Goal: Information Seeking & Learning: Learn about a topic

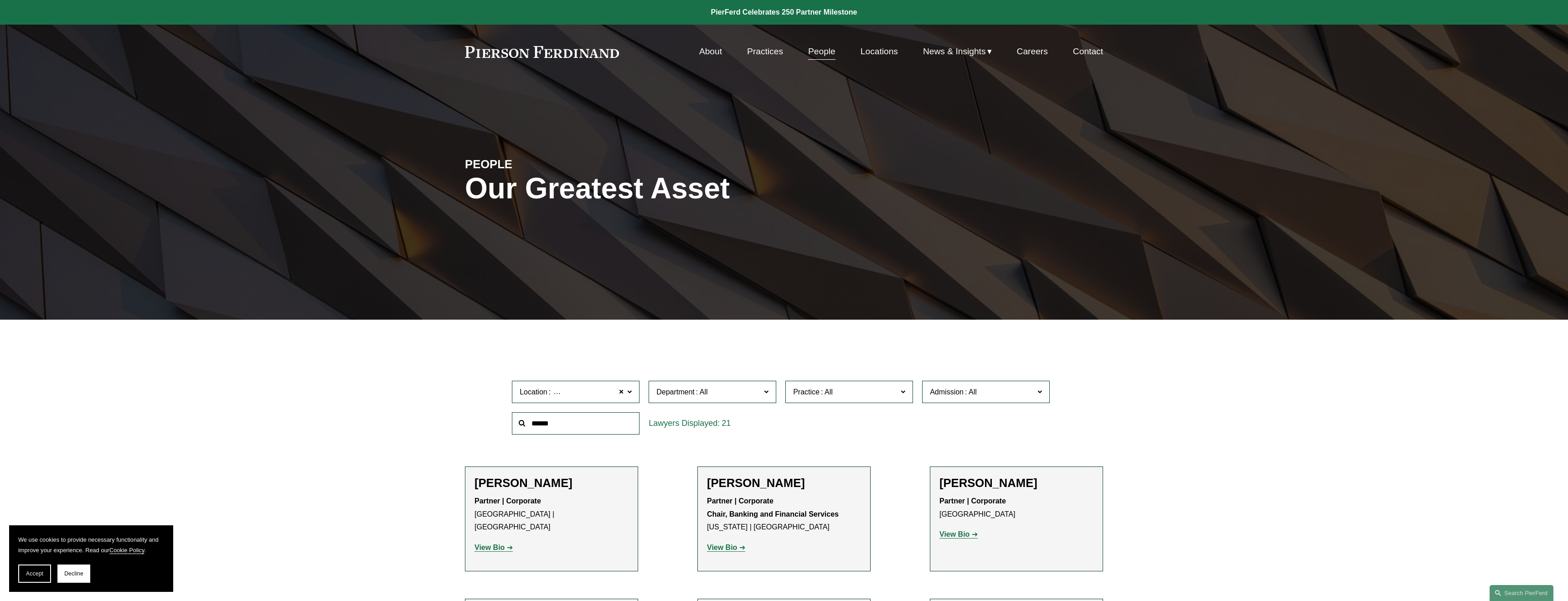
click at [769, 52] on link "Practices" at bounding box center [765, 52] width 36 height 17
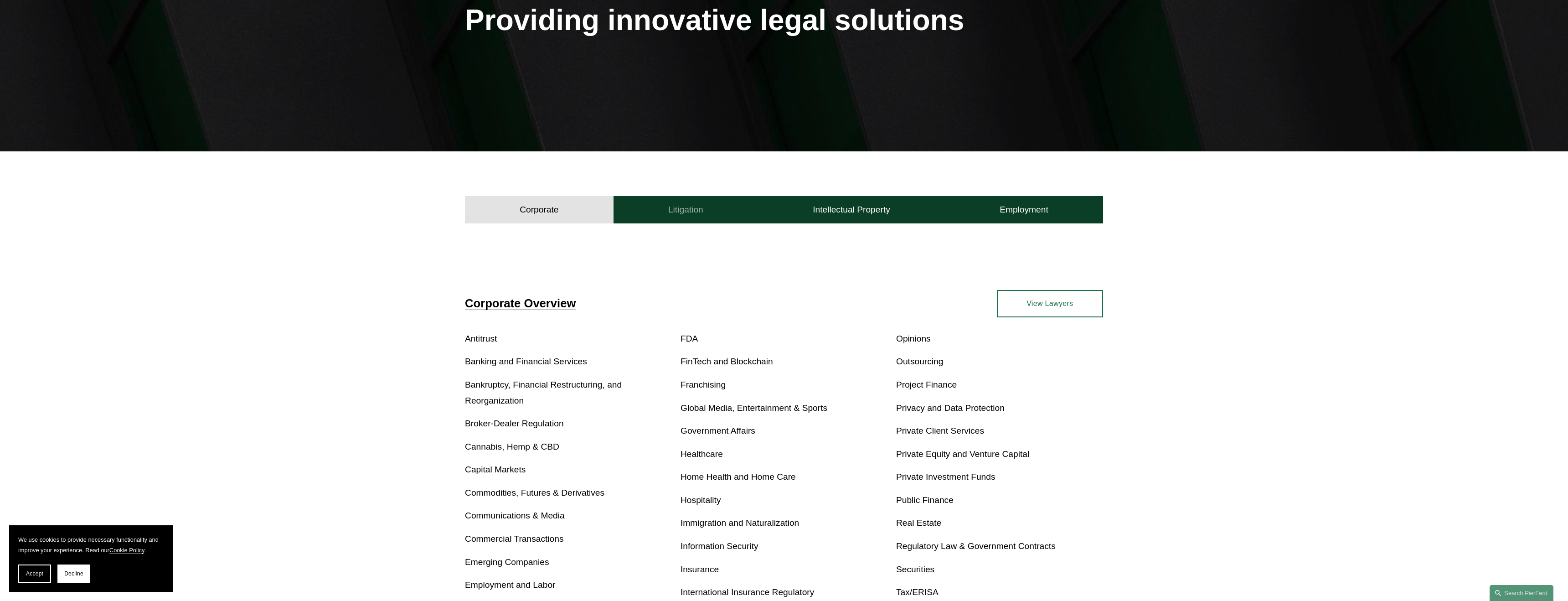
scroll to position [163, 0]
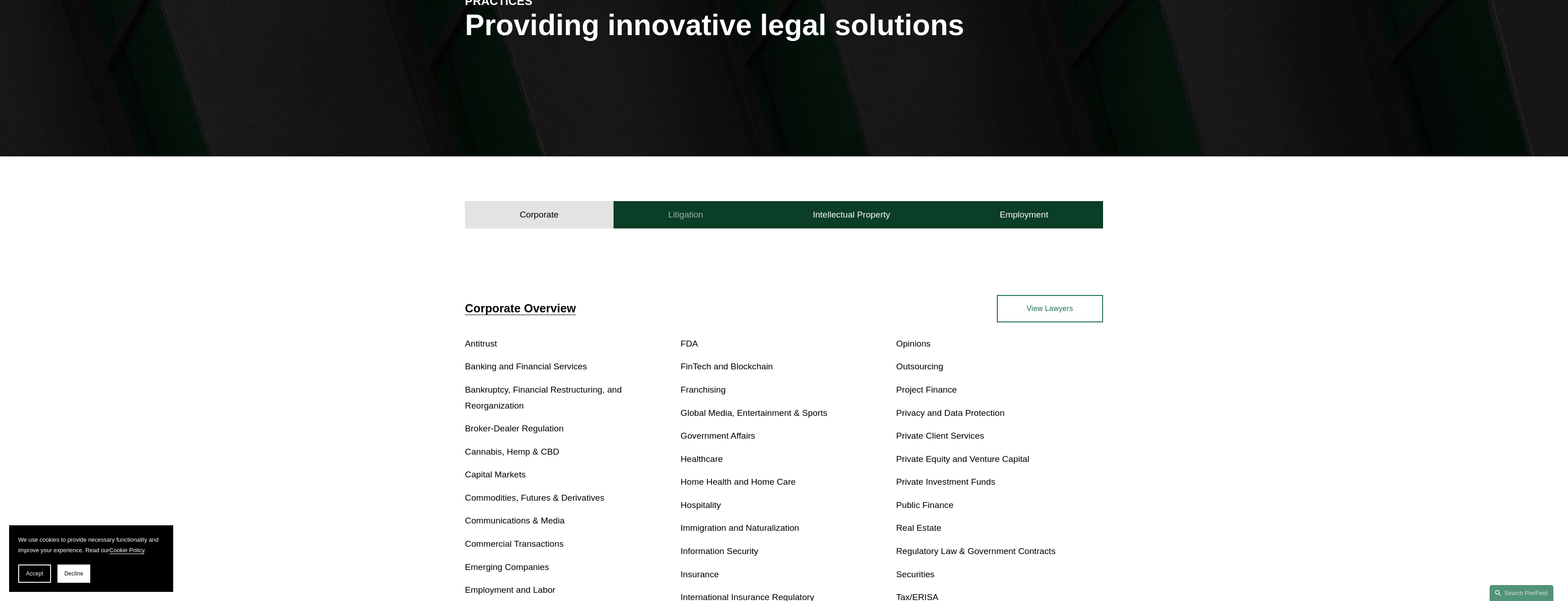
click at [696, 214] on h4 "Litigation" at bounding box center [686, 214] width 35 height 11
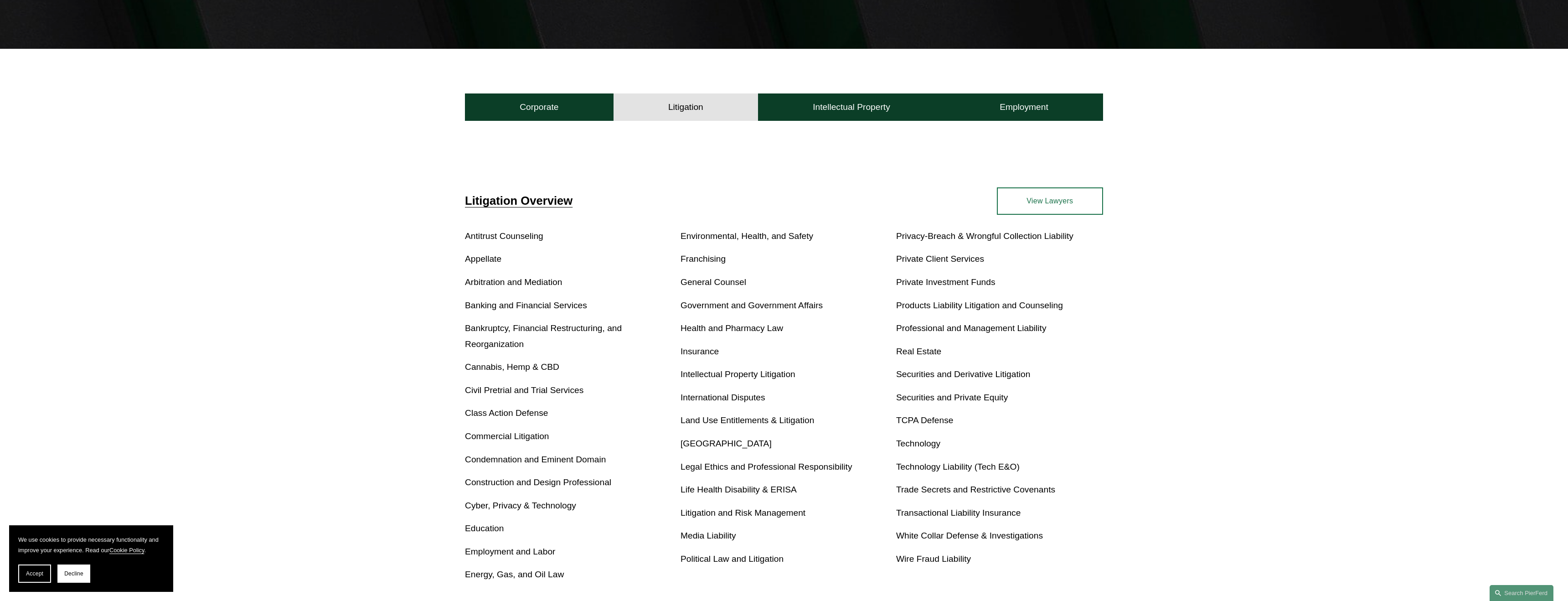
scroll to position [273, 0]
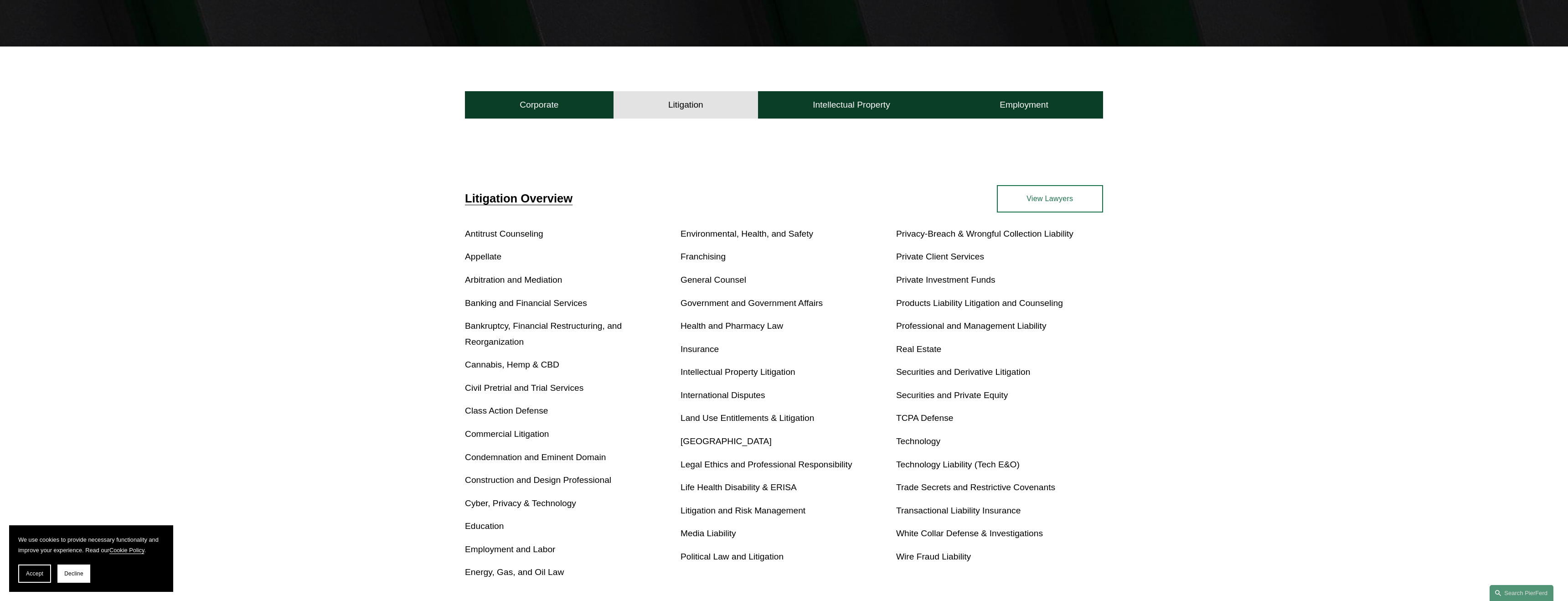
click at [746, 391] on link "International Disputes" at bounding box center [723, 395] width 85 height 10
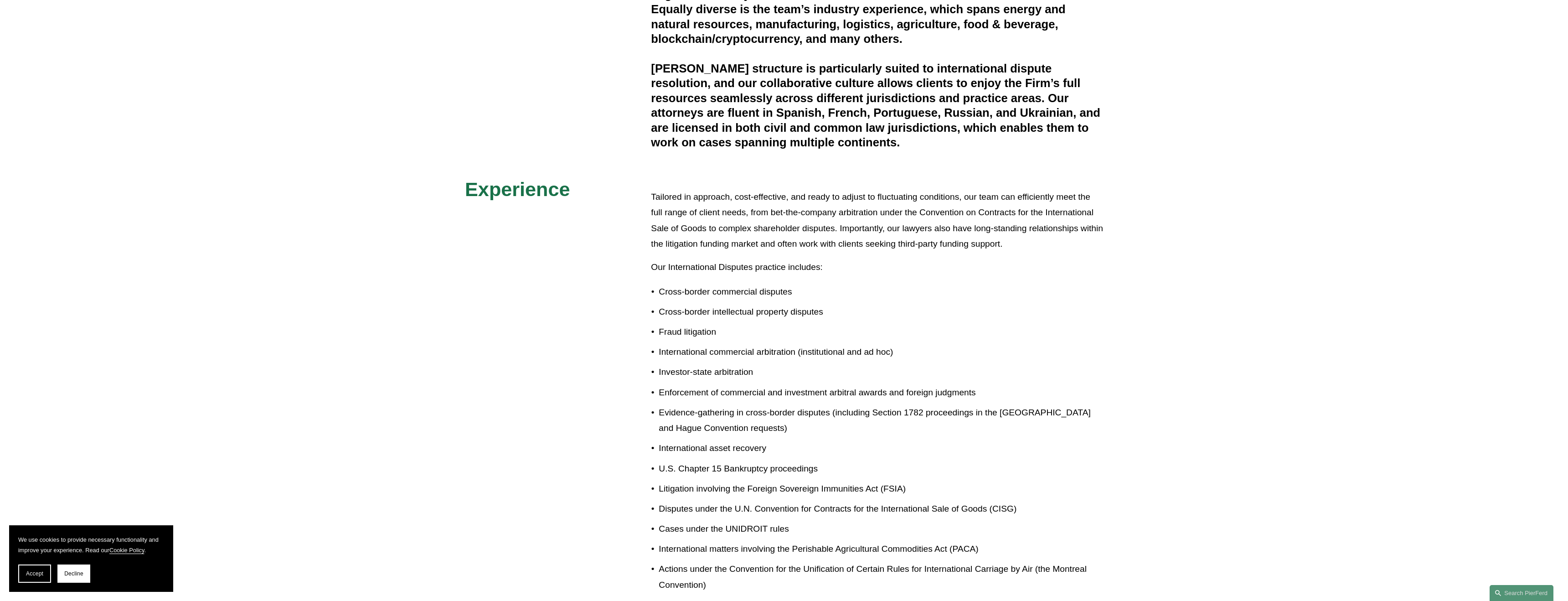
scroll to position [456, 0]
click at [34, 580] on button "Accept" at bounding box center [35, 573] width 33 height 18
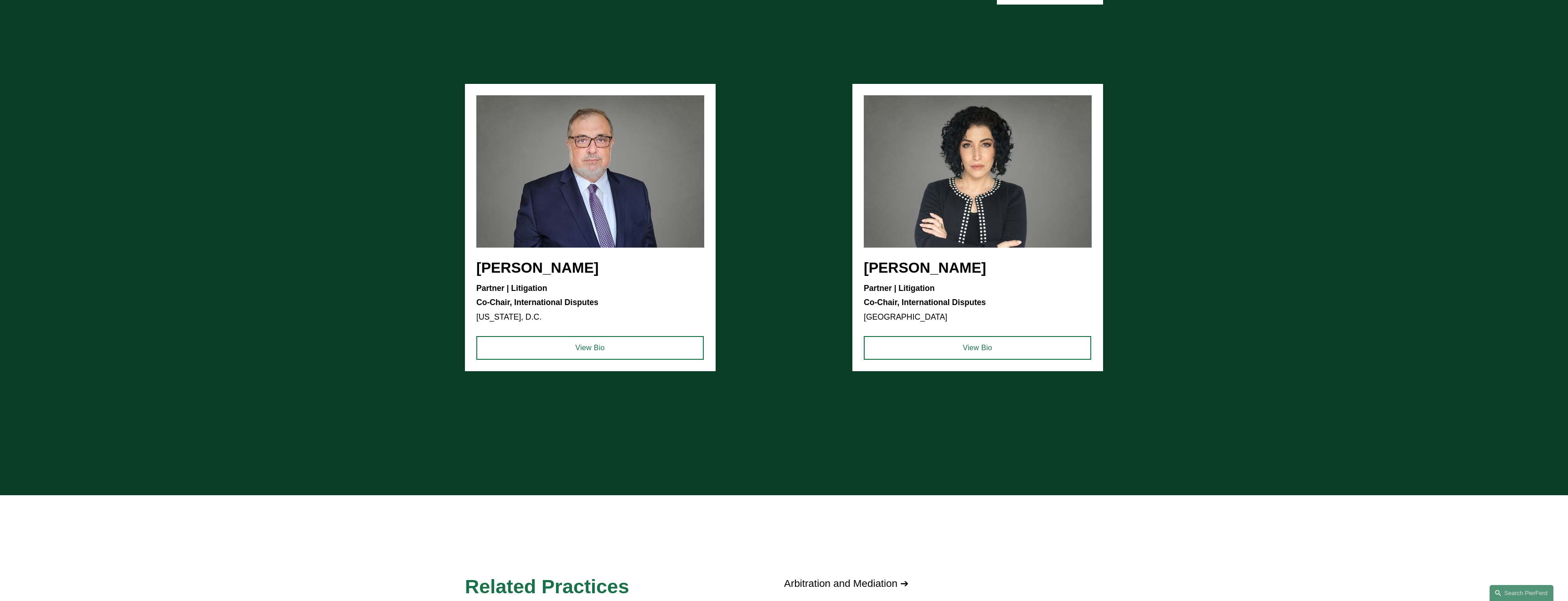
scroll to position [1334, 0]
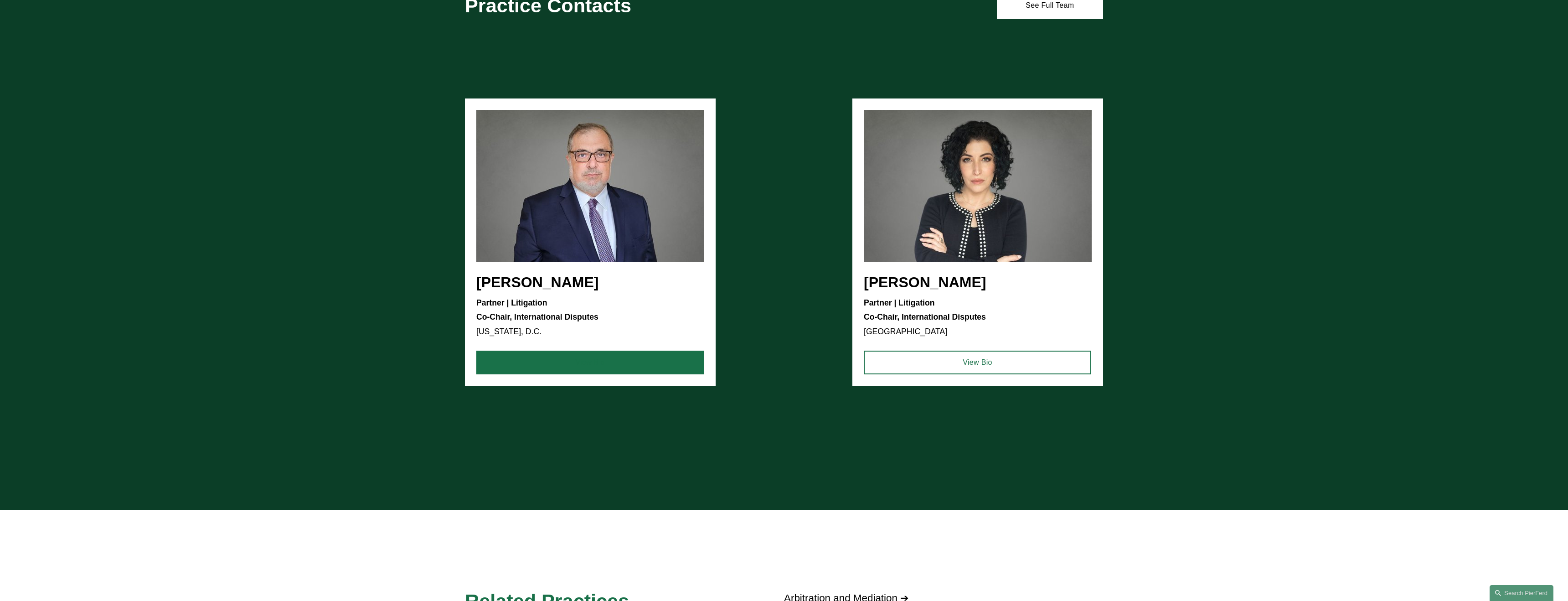
click at [564, 363] on link "View Bio" at bounding box center [590, 362] width 228 height 24
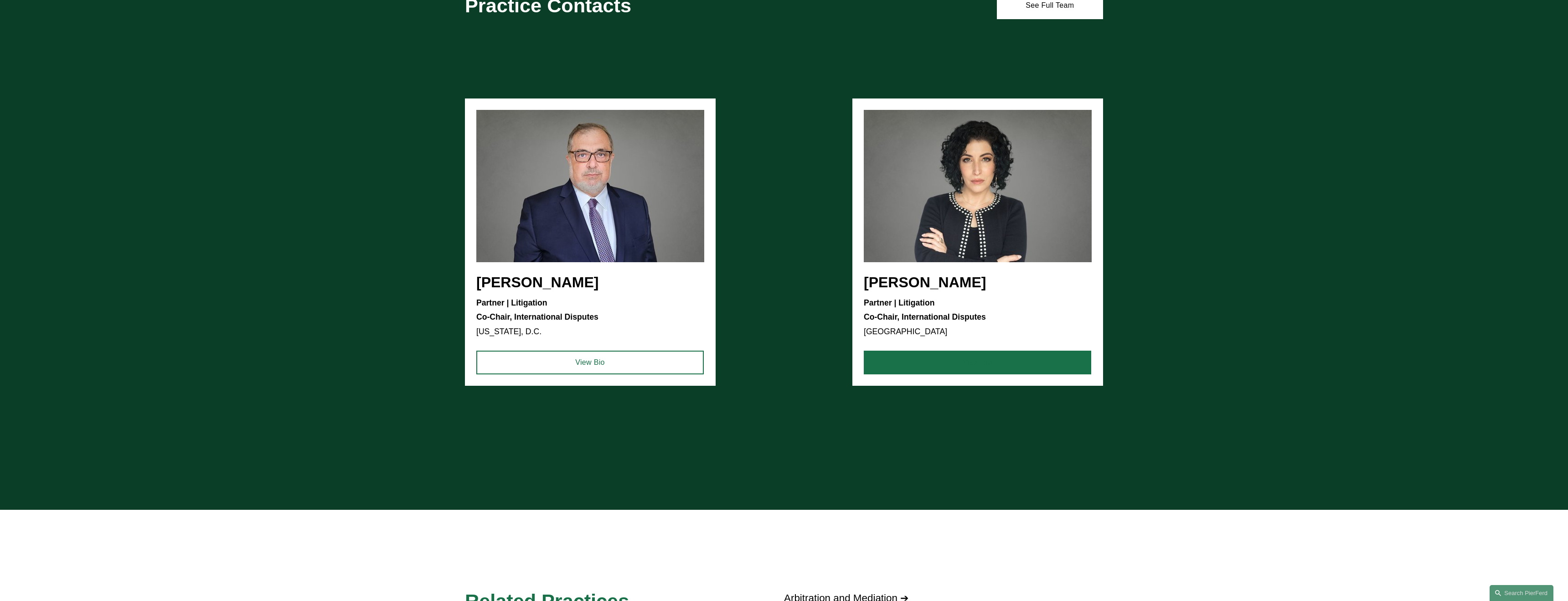
click at [975, 358] on link "View Bio" at bounding box center [977, 362] width 228 height 24
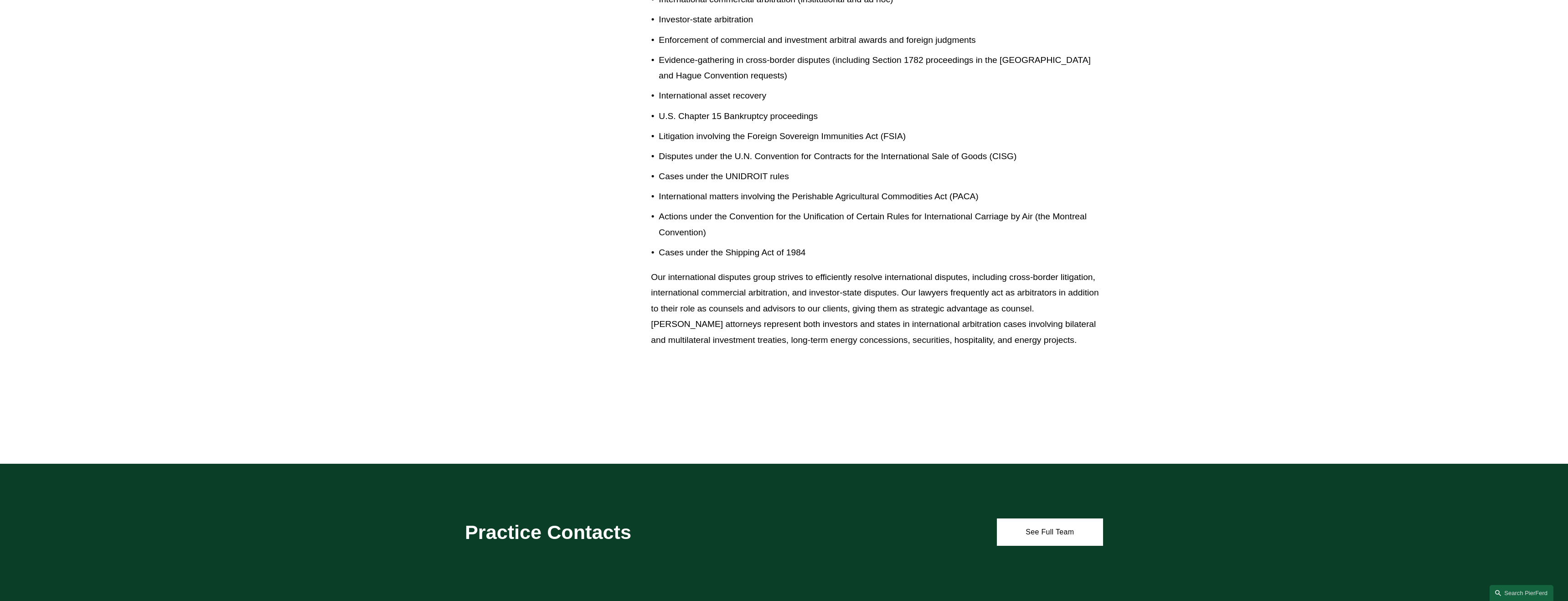
scroll to position [814, 0]
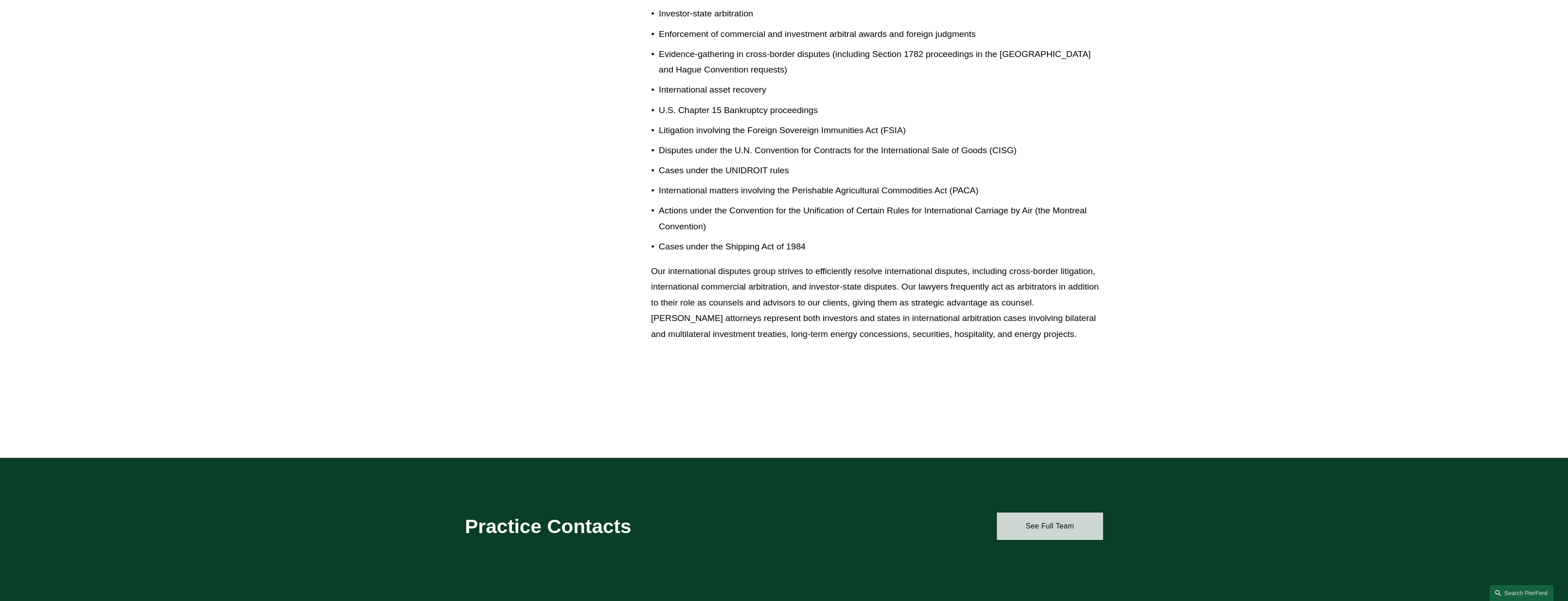
click at [1040, 522] on link "See Full Team" at bounding box center [1050, 526] width 106 height 27
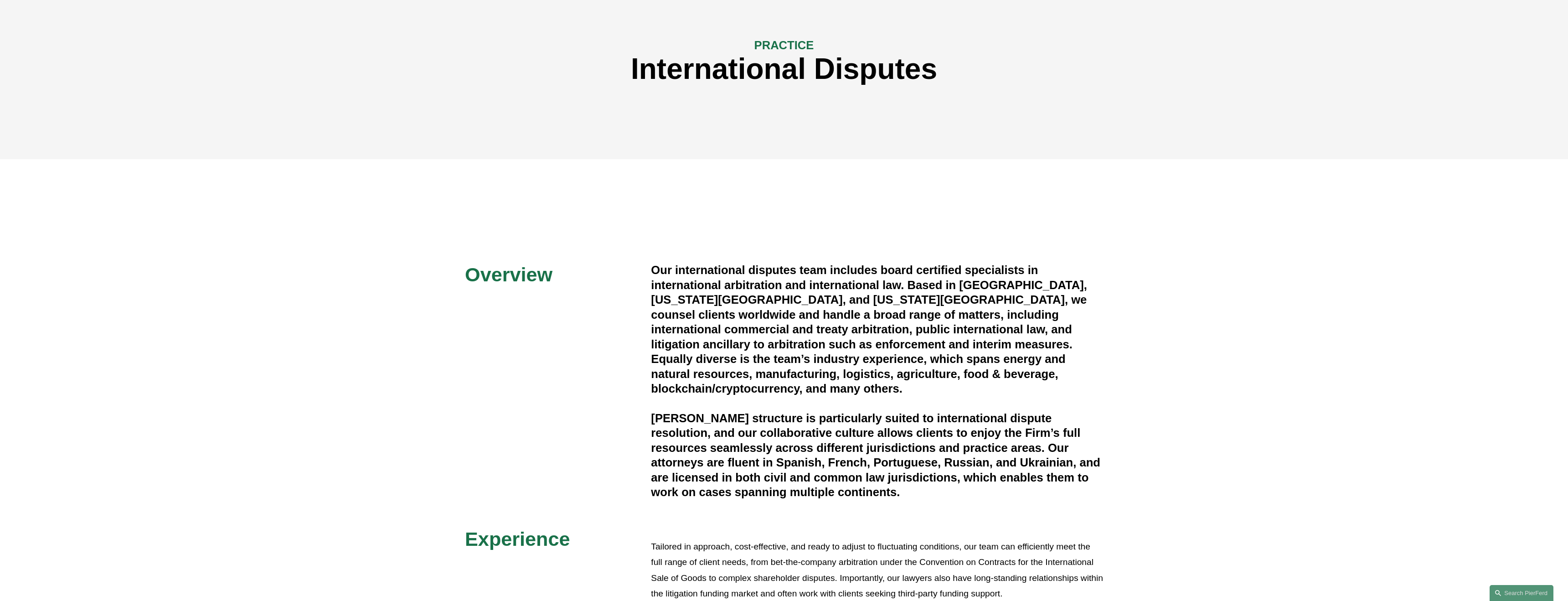
scroll to position [107, 0]
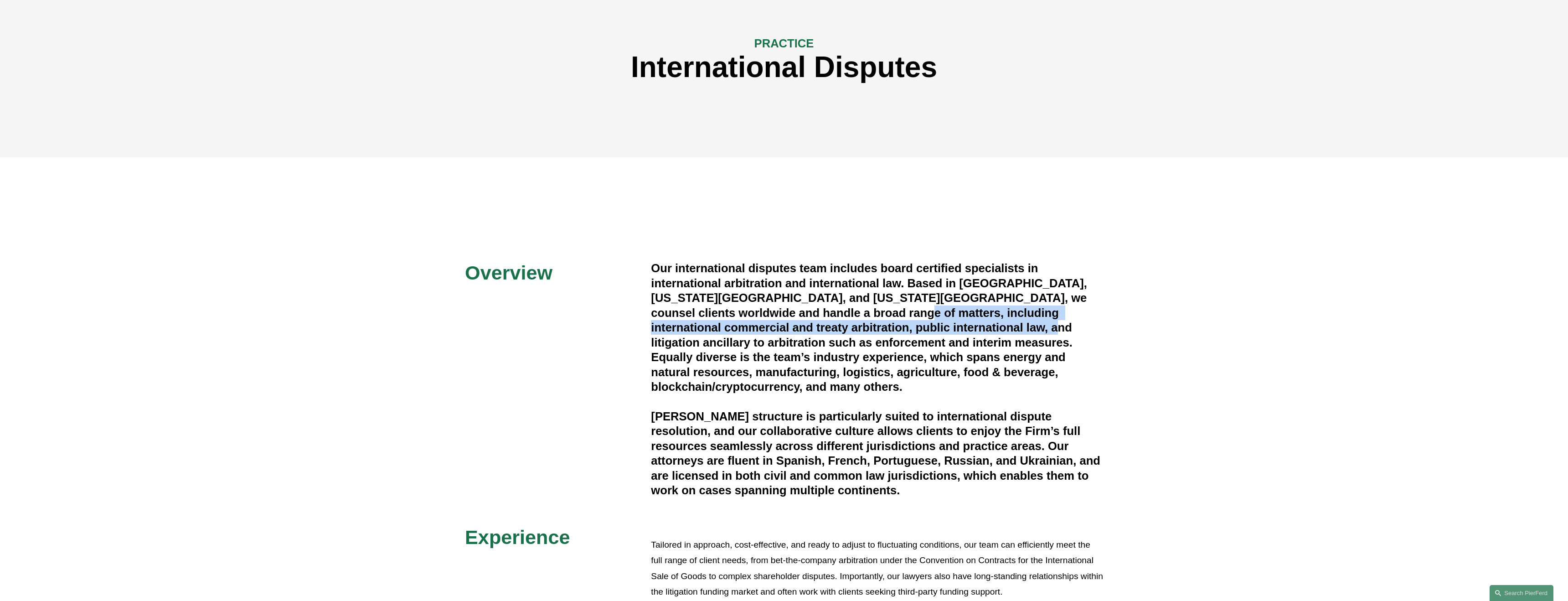
drag, startPoint x: 831, startPoint y: 314, endPoint x: 945, endPoint y: 323, distance: 114.4
click at [945, 323] on h4 "Our international disputes team includes board certified specialists in interna…" at bounding box center [877, 327] width 452 height 133
copy h4 "commercial and treaty arbitration, public international law, and litigation anc…"
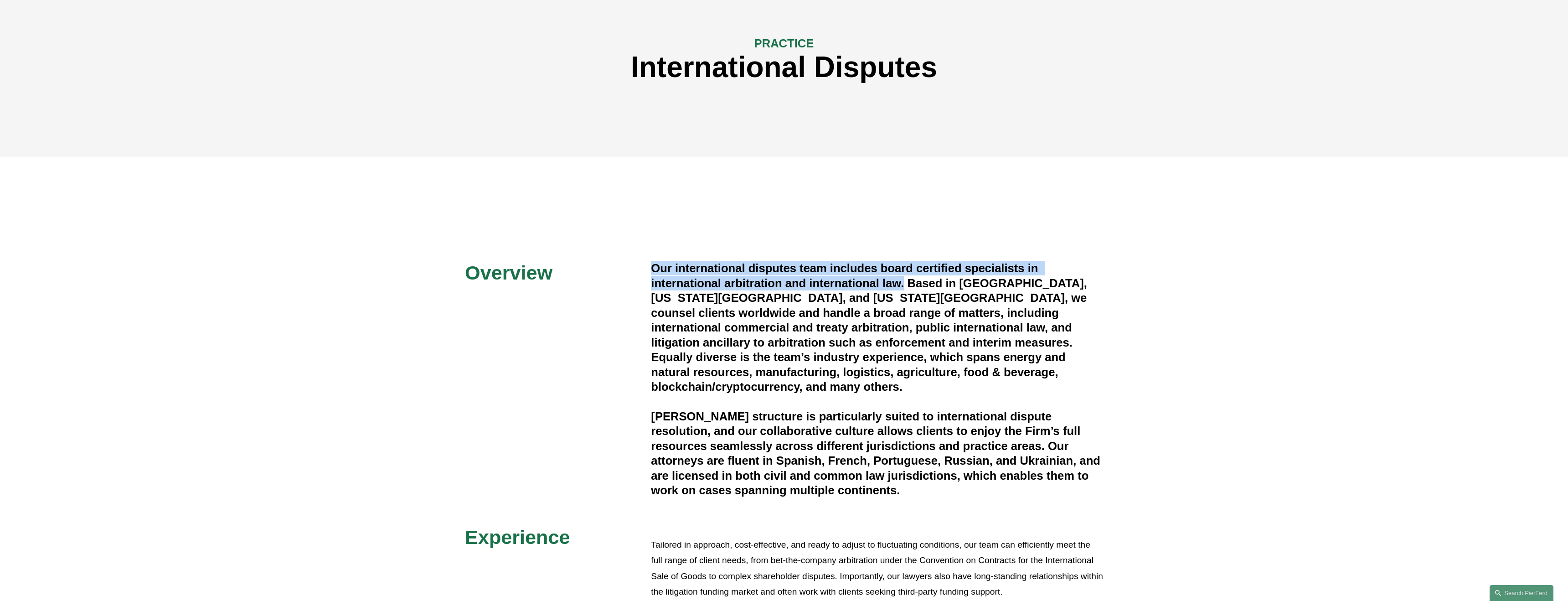
drag, startPoint x: 650, startPoint y: 263, endPoint x: 905, endPoint y: 286, distance: 256.0
copy div "Our international disputes team includes board certified specialists in interna…"
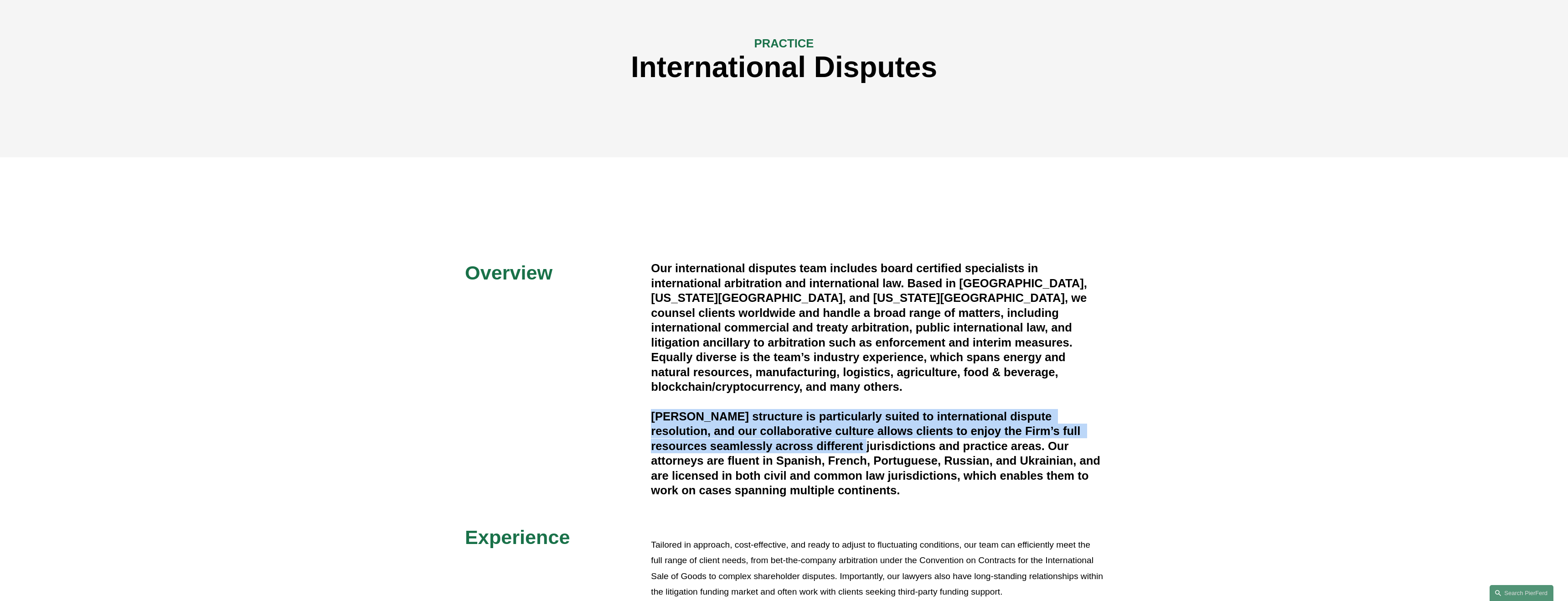
drag, startPoint x: 651, startPoint y: 401, endPoint x: 831, endPoint y: 426, distance: 181.7
click at [831, 426] on h4 "Pierson Ferdinand’s structure is particularly suited to international dispute r…" at bounding box center [877, 453] width 452 height 88
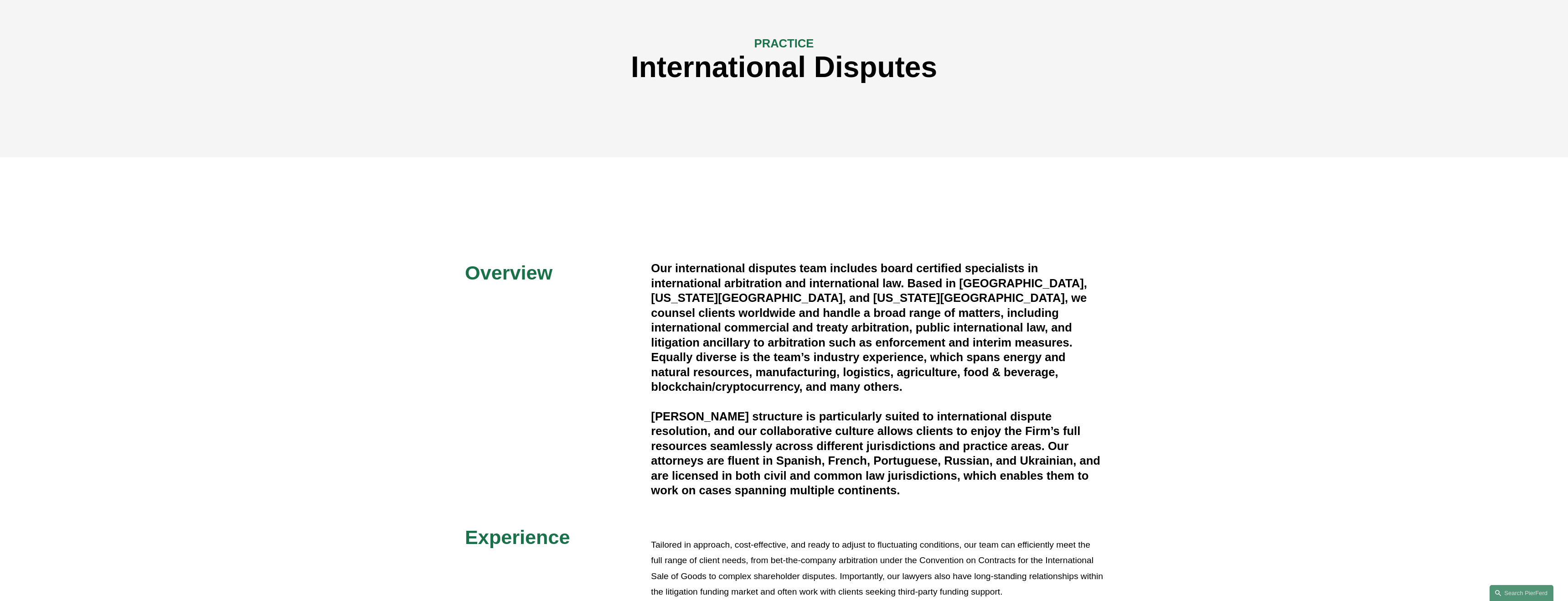
click at [1073, 438] on h4 "Pierson Ferdinand’s structure is particularly suited to international dispute r…" at bounding box center [877, 453] width 452 height 88
drag, startPoint x: 1048, startPoint y: 434, endPoint x: 1057, endPoint y: 476, distance: 43.0
click at [1057, 476] on h4 "Pierson Ferdinand’s structure is particularly suited to international dispute r…" at bounding box center [877, 453] width 452 height 88
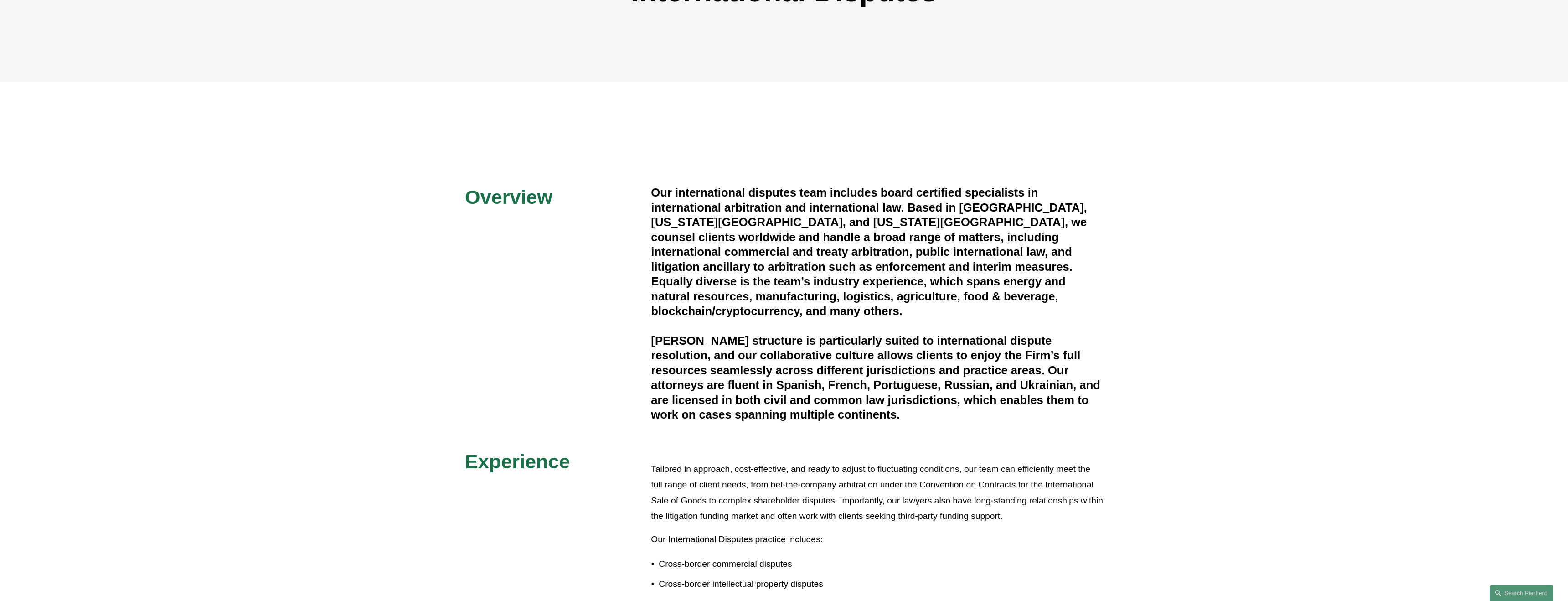
scroll to position [185, 0]
copy h4 "Our attorneys are fluent in Spanish, French, Portuguese, Russian, and Ukrainian…"
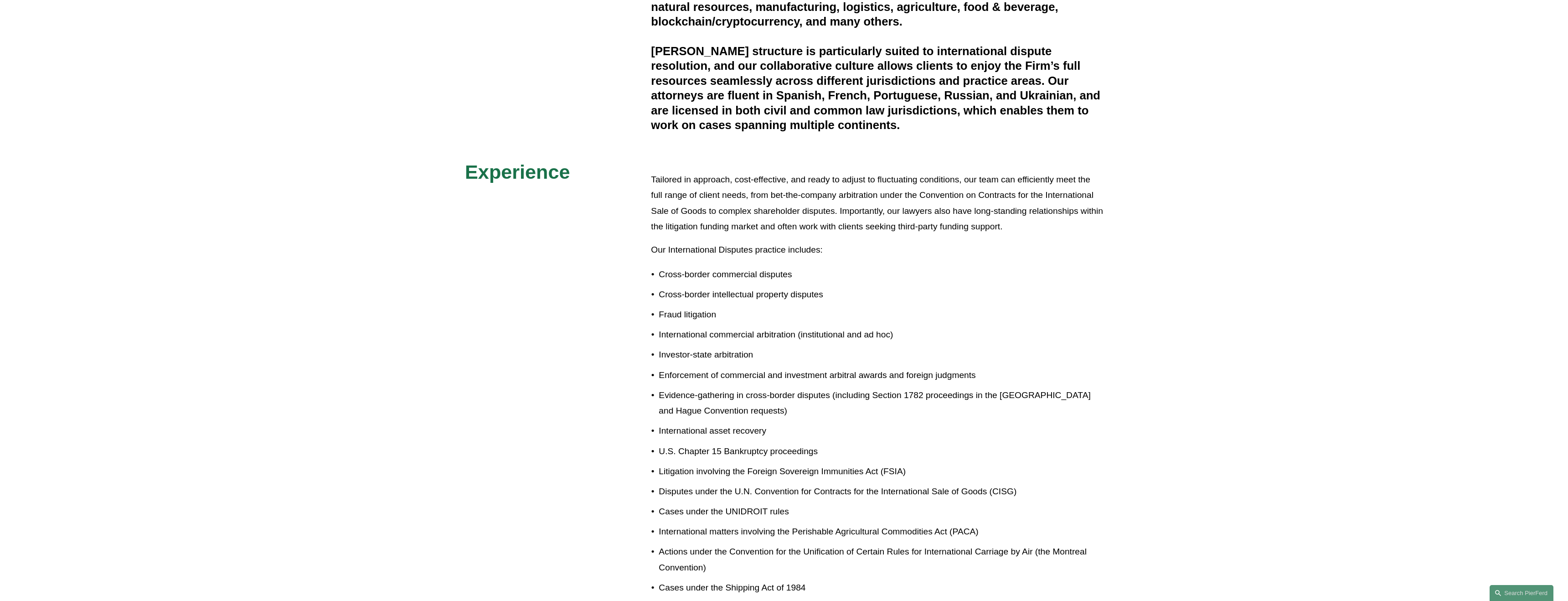
scroll to position [471, 0]
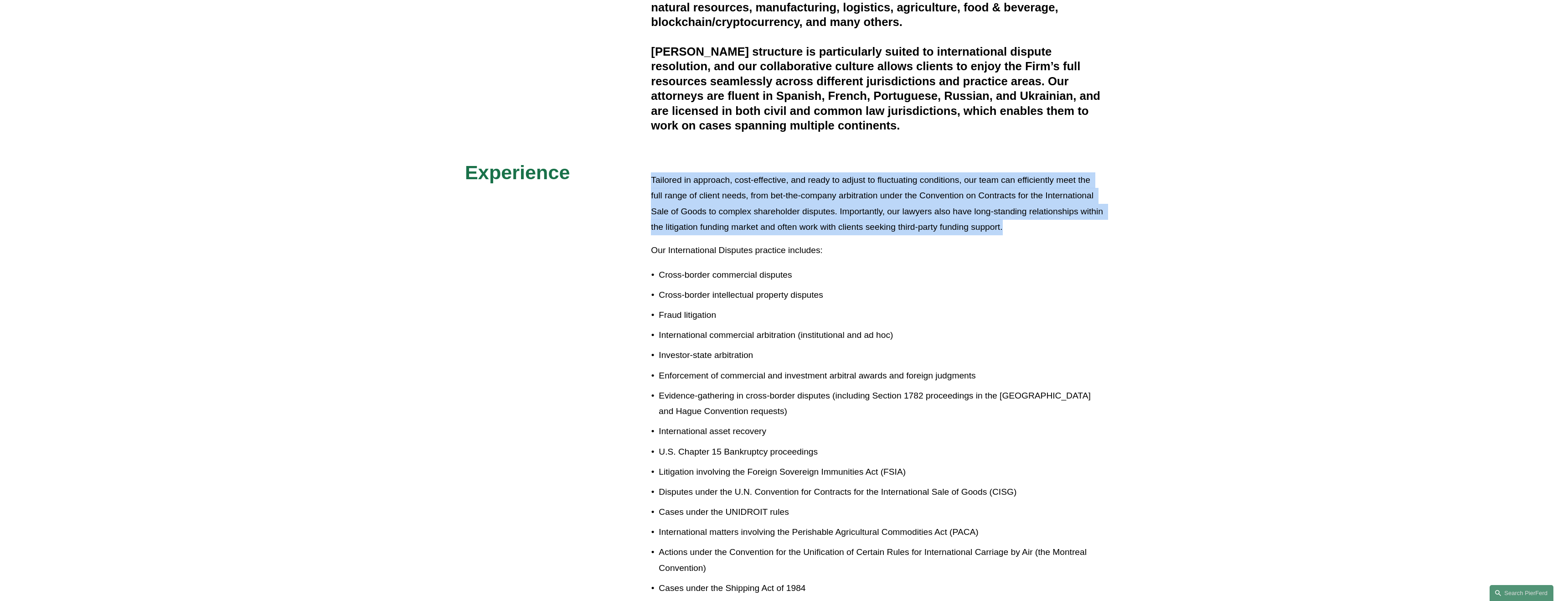
drag, startPoint x: 687, startPoint y: 163, endPoint x: 918, endPoint y: 192, distance: 232.8
click at [1051, 213] on div "Tailored in approach, cost-effective, and ready to adjust to fluctuating condit…" at bounding box center [877, 428] width 452 height 535
copy p "Tailored in approach, cost-effective, and ready to adjust to fluctuating condit…"
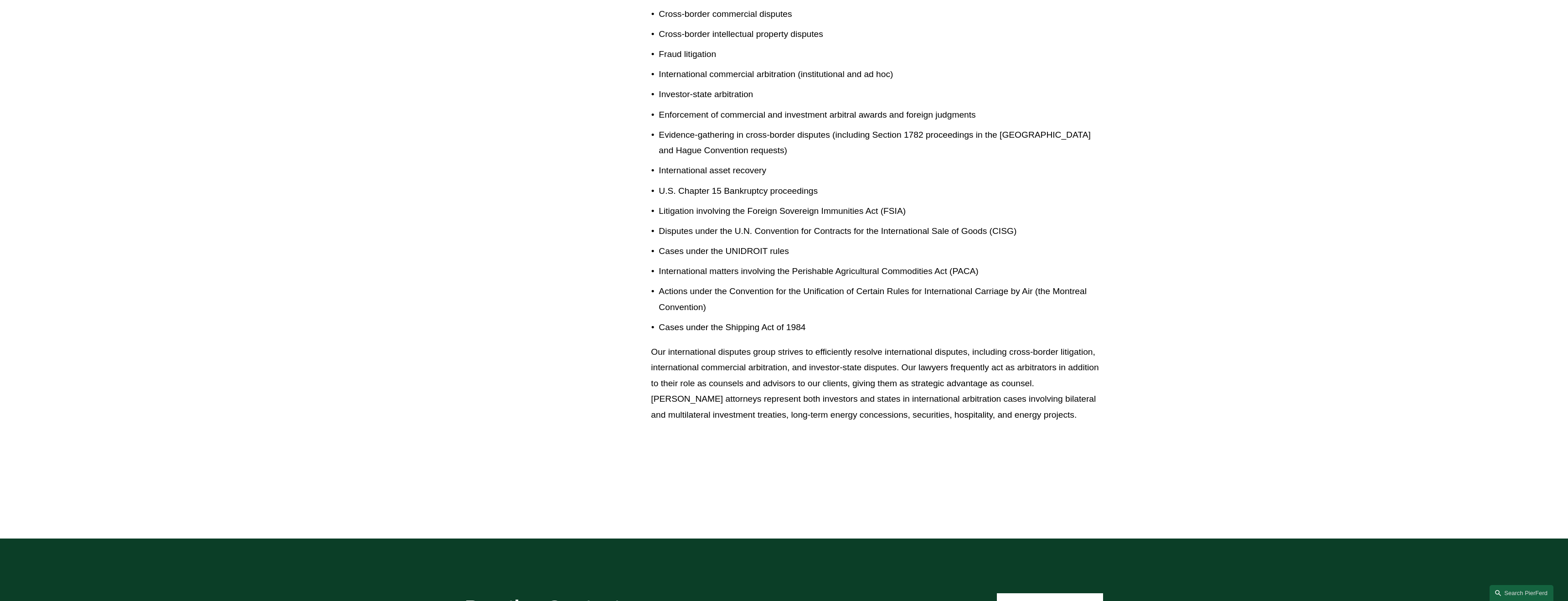
scroll to position [734, 0]
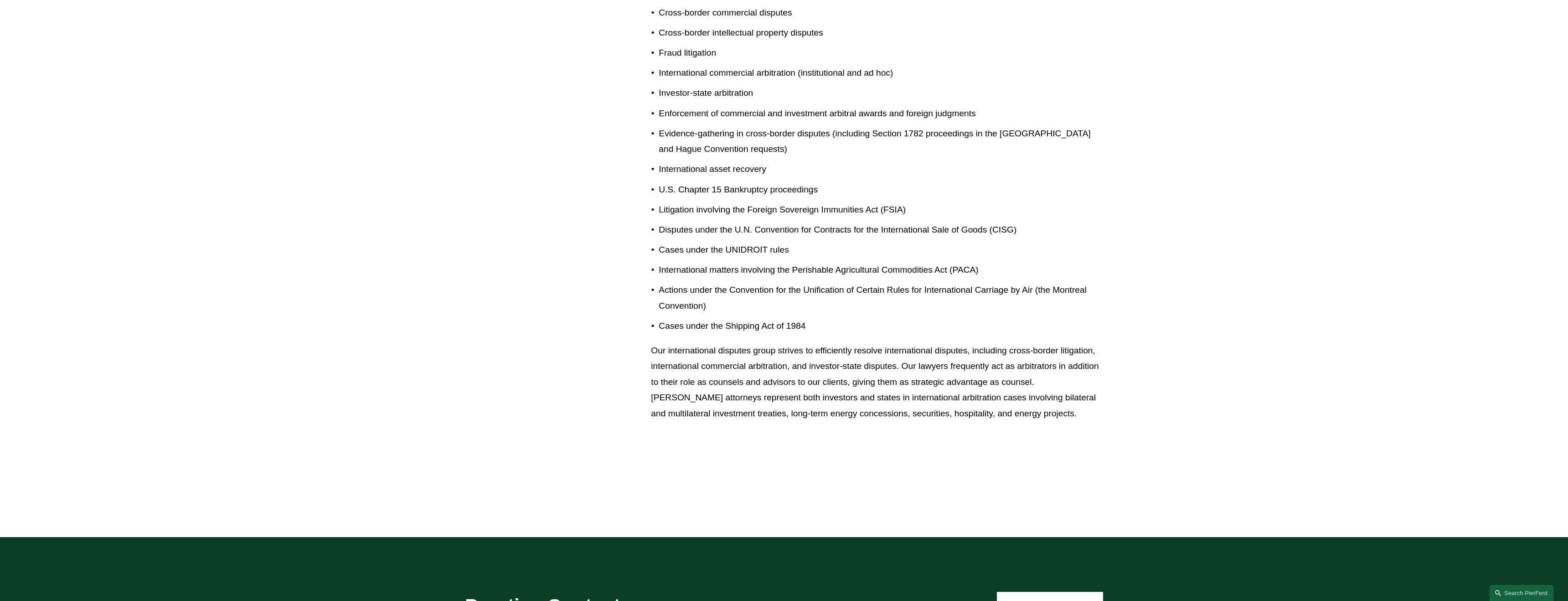
click at [656, 389] on p "Our international disputes group strives to efficiently resolve international d…" at bounding box center [877, 382] width 452 height 79
drag, startPoint x: 652, startPoint y: 387, endPoint x: 746, endPoint y: 420, distance: 99.6
click at [746, 420] on p "Our international disputes group strives to efficiently resolve international d…" at bounding box center [877, 382] width 452 height 79
copy p "Pierson Ferdinand’s attorneys represent both investors and states in internatio…"
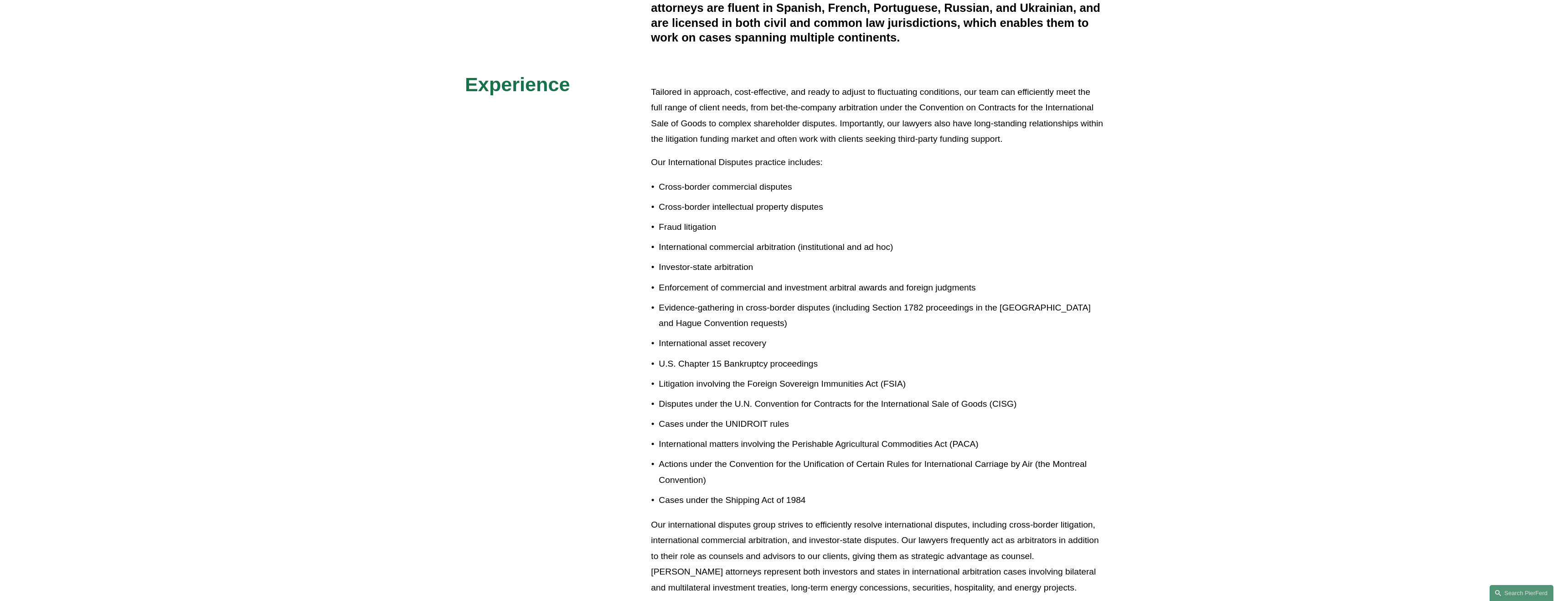
scroll to position [560, 0]
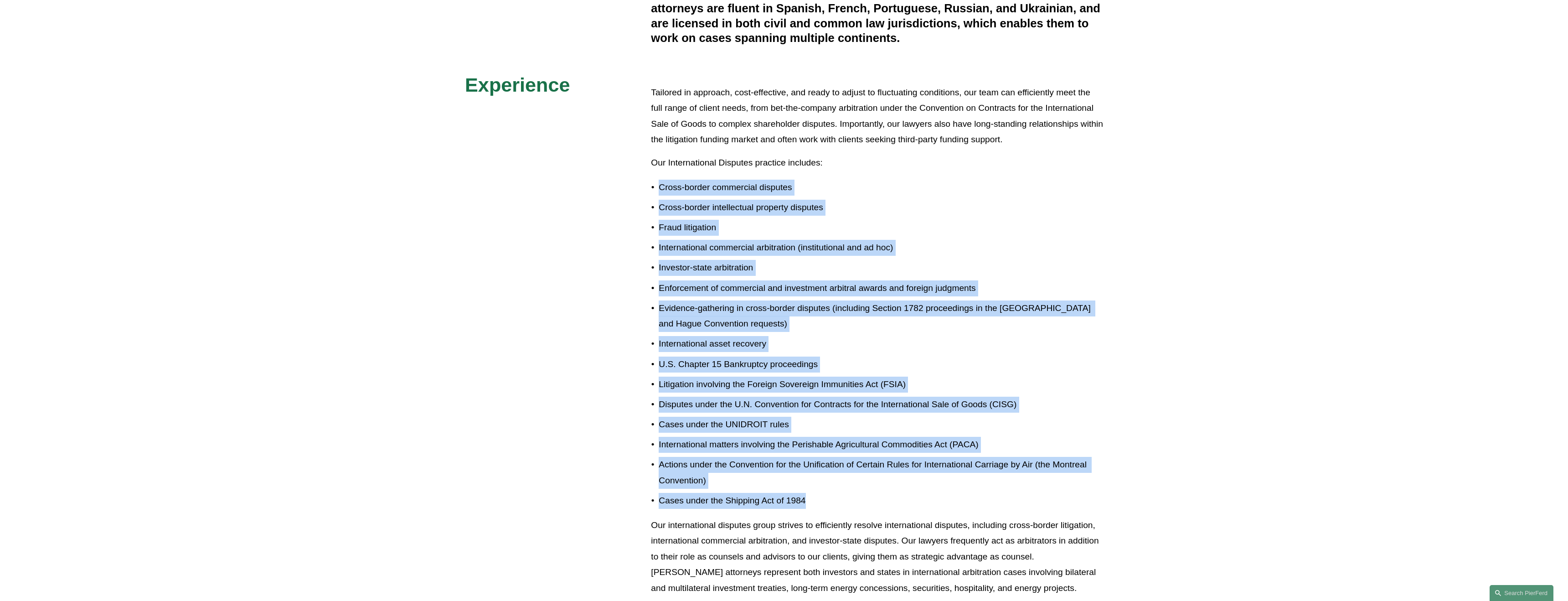
drag, startPoint x: 805, startPoint y: 482, endPoint x: 649, endPoint y: 167, distance: 351.5
click at [651, 180] on ul "Cross-border commercial disputes Cross-border intellectual property disputes Fr…" at bounding box center [877, 344] width 452 height 329
copy ul "Cross-border commercial disputes Cross-border intellectual property disputes Fr…"
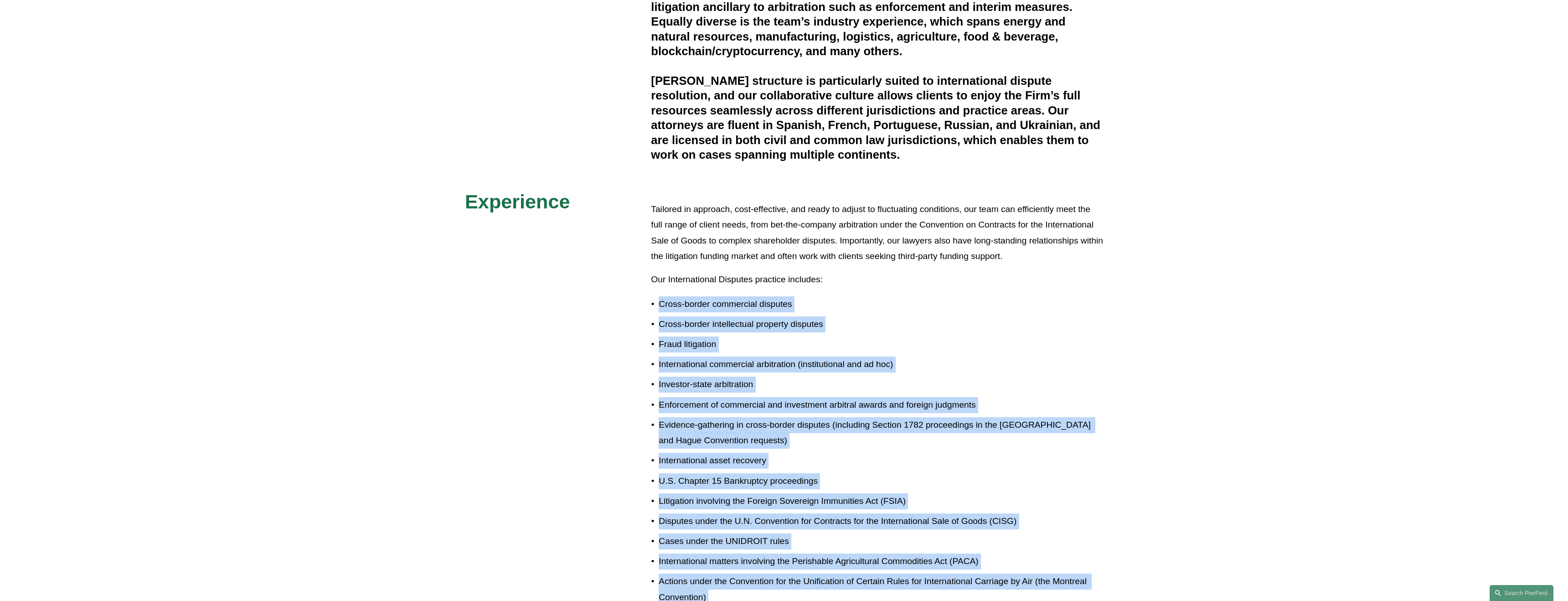
scroll to position [306, 0]
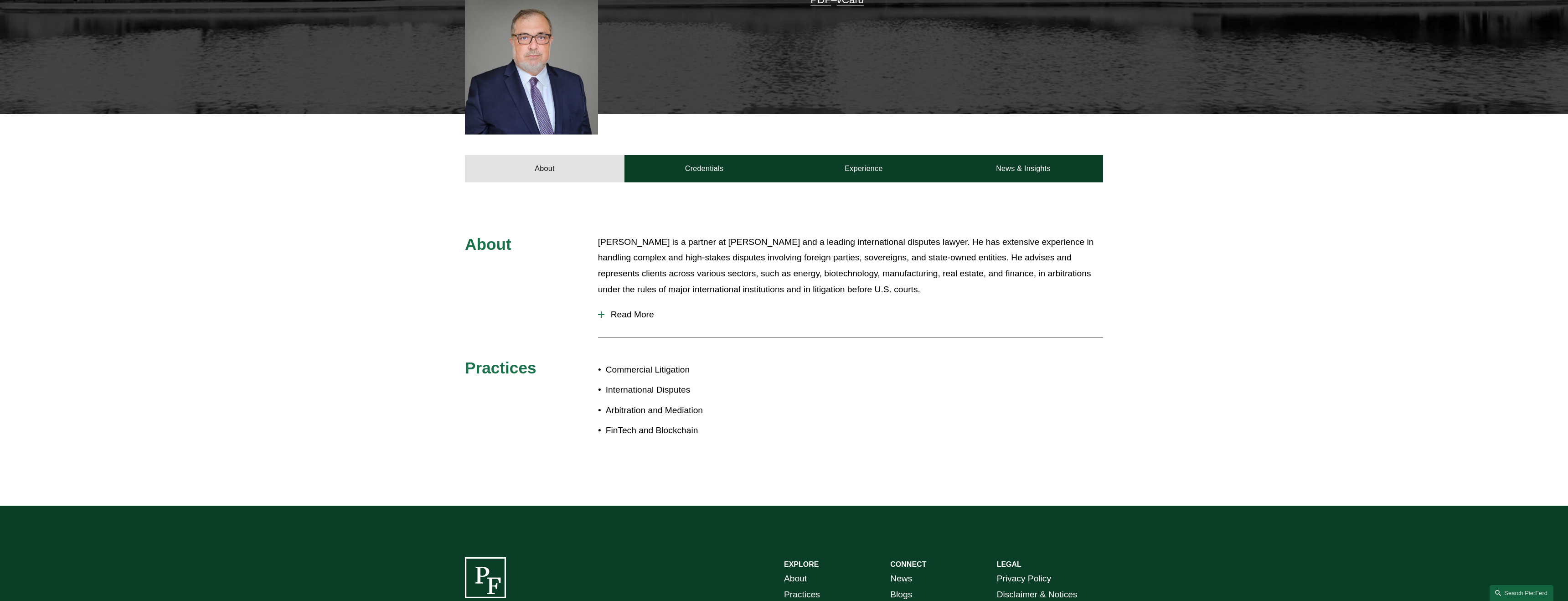
scroll to position [287, 0]
click at [637, 316] on span "Read More" at bounding box center [853, 313] width 499 height 10
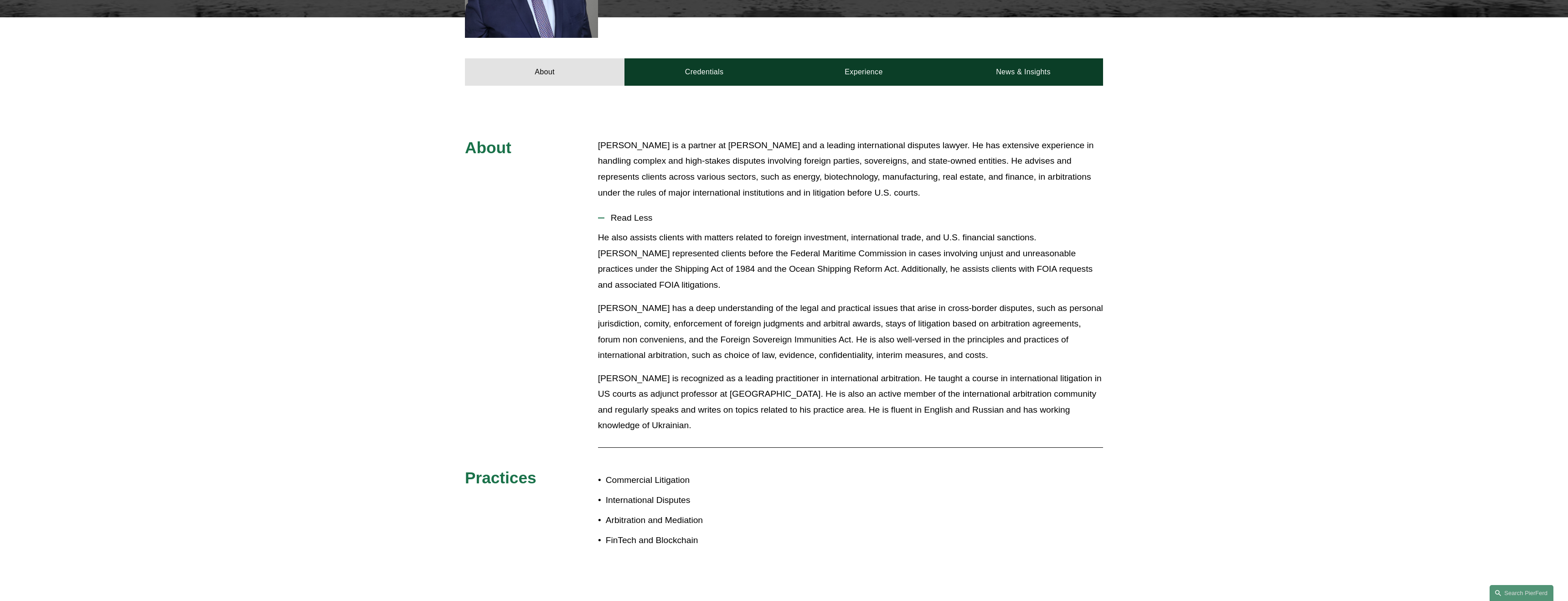
scroll to position [385, 0]
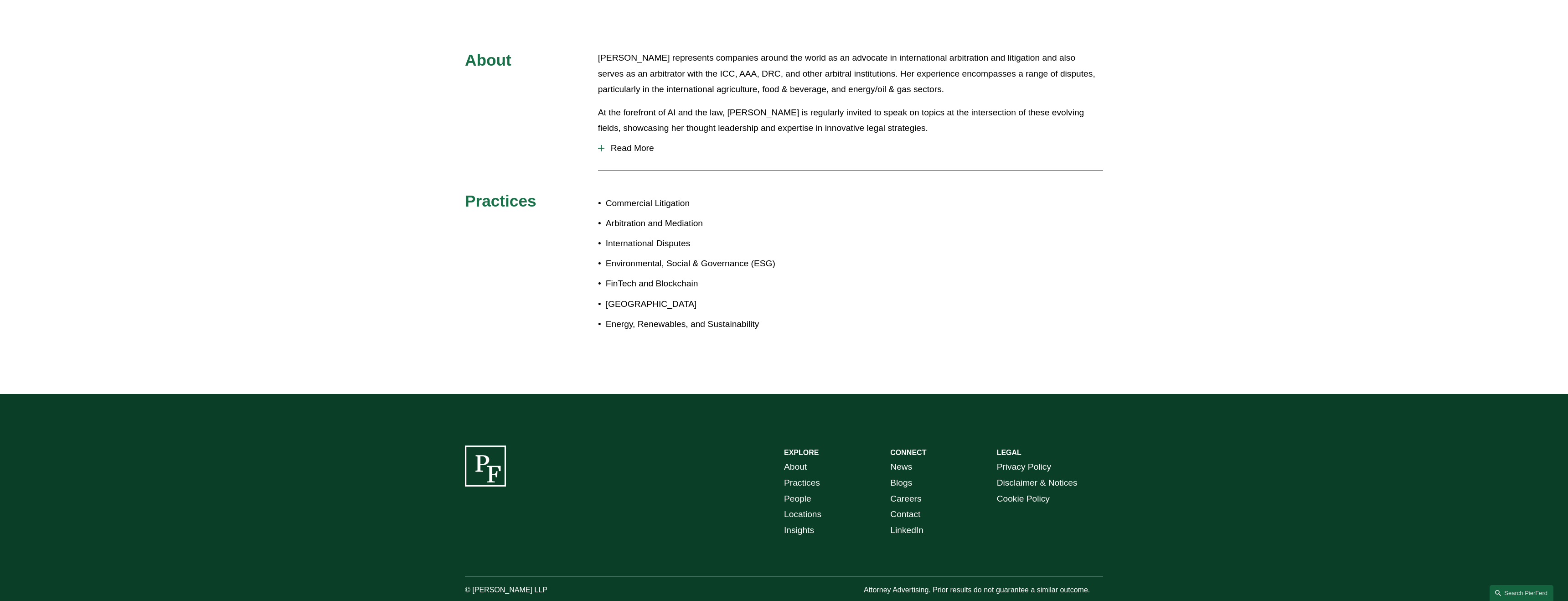
scroll to position [487, 0]
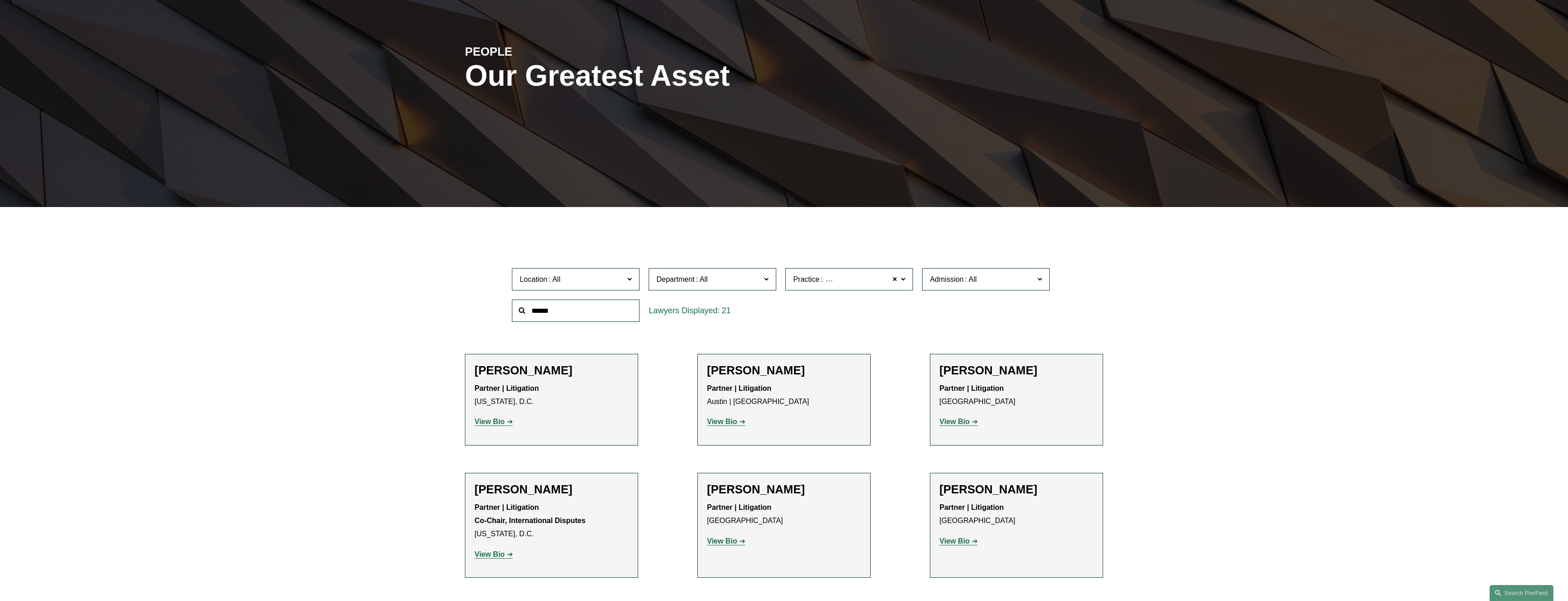
scroll to position [113, 0]
